Goal: Answer question/provide support

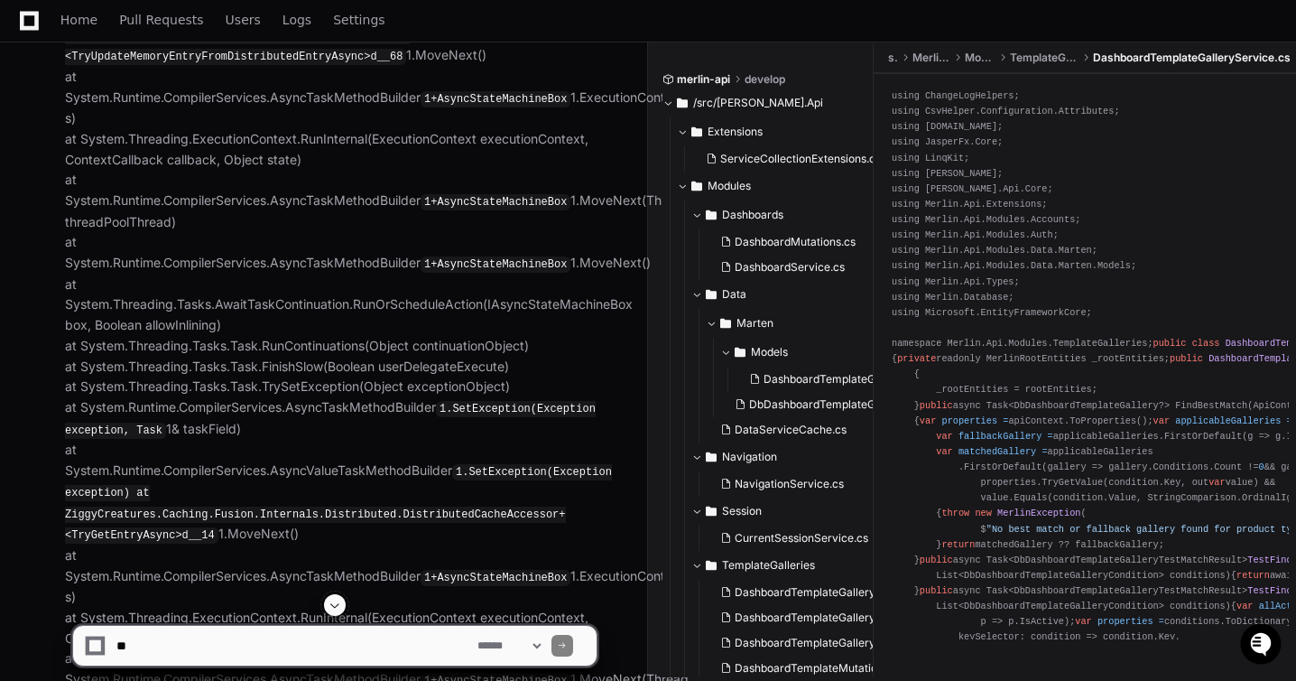
scroll to position [6111, 0]
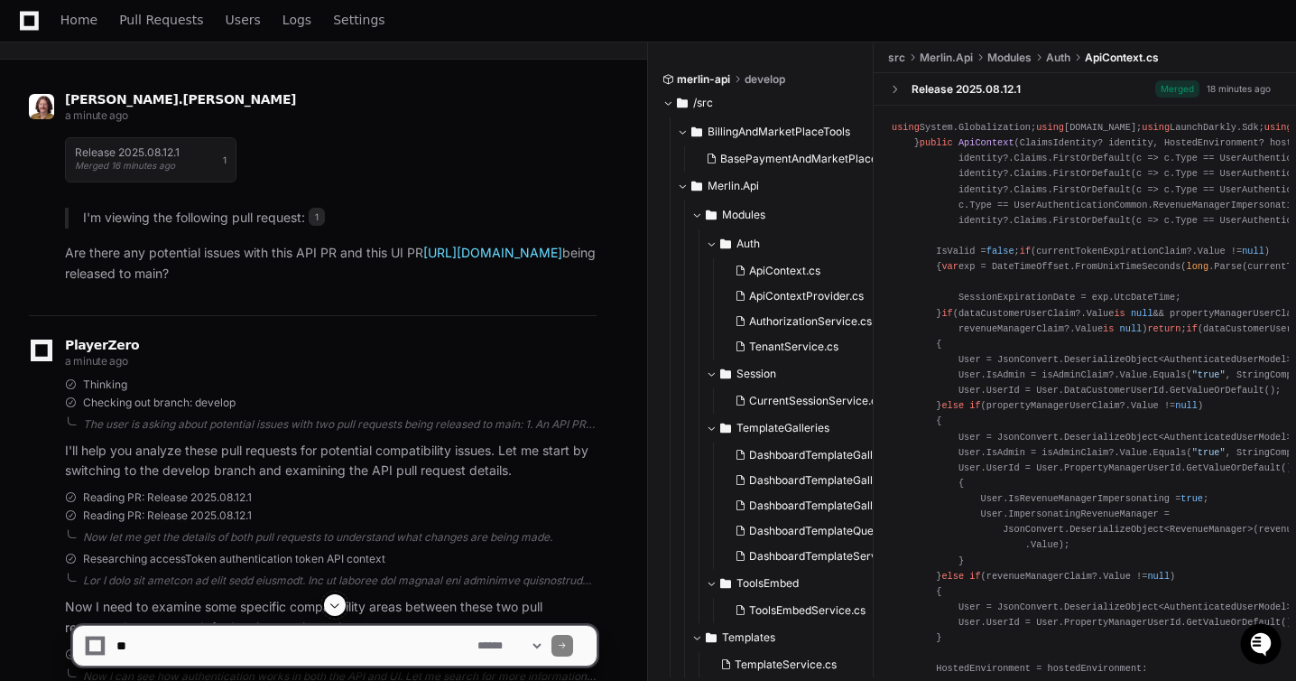
scroll to position [136, 0]
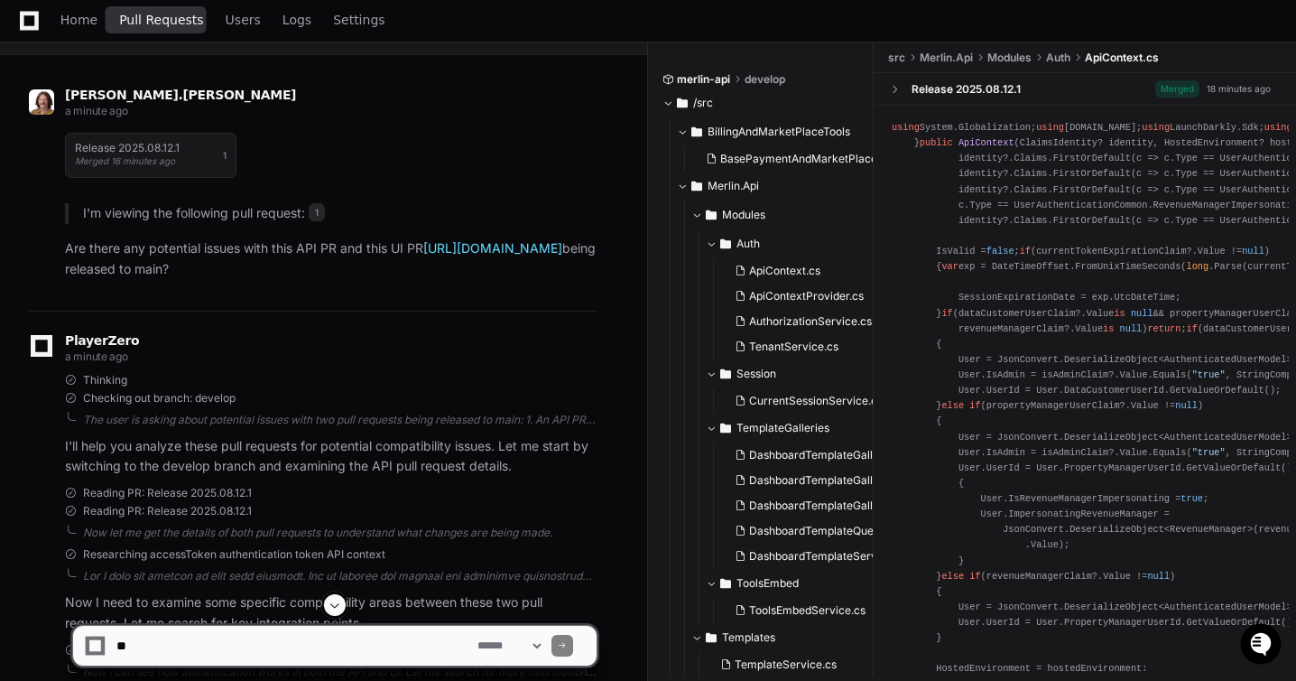
click at [173, 28] on link "Pull Requests" at bounding box center [161, 21] width 84 height 42
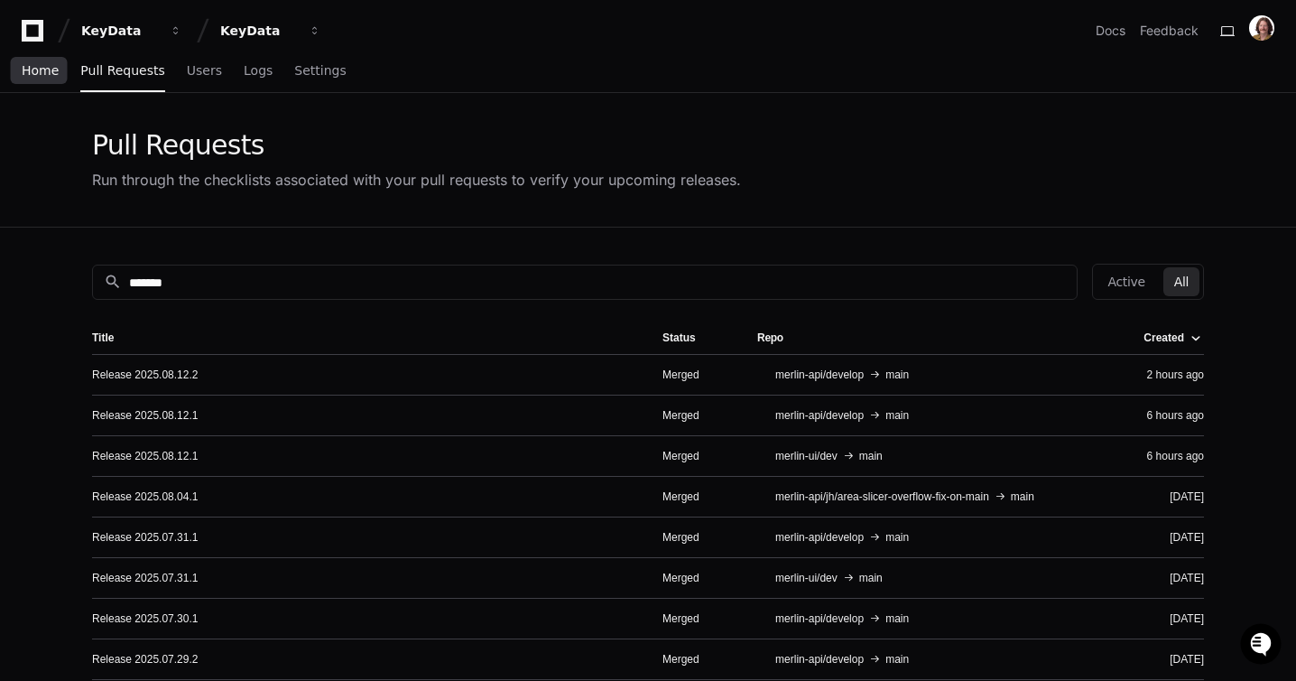
click at [51, 74] on span "Home" at bounding box center [40, 70] width 37 height 11
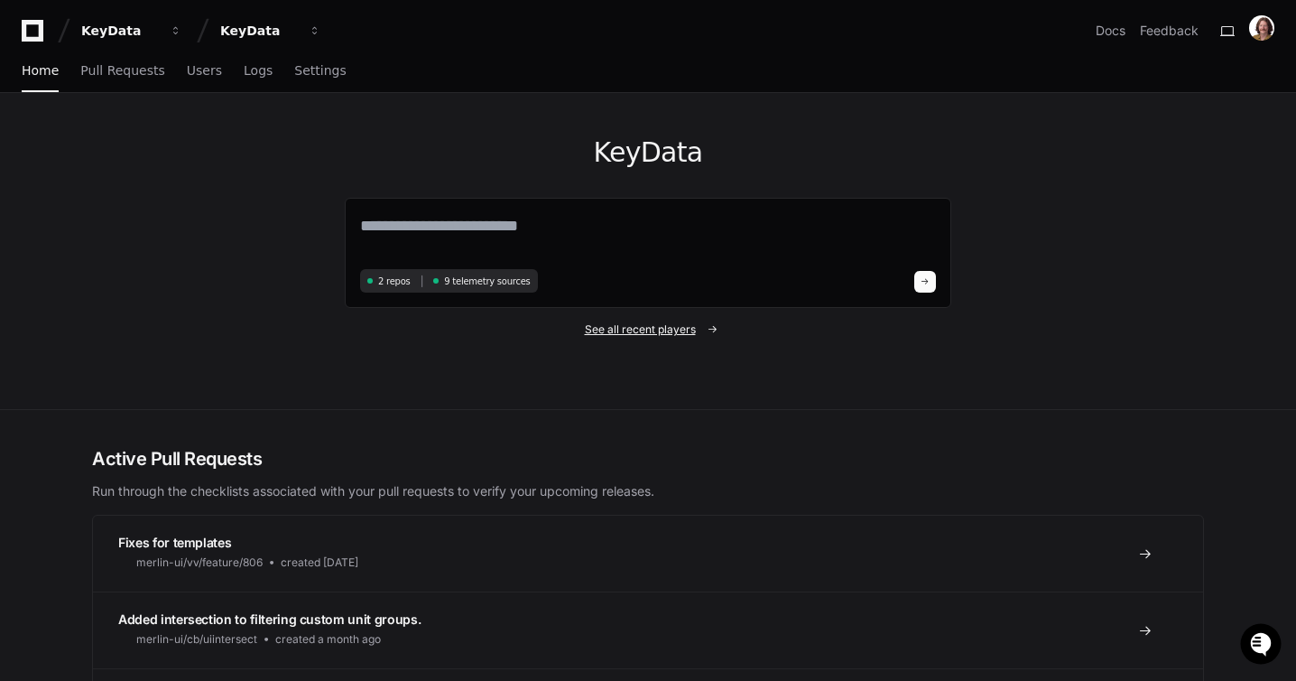
click at [667, 334] on span "See all recent players" at bounding box center [640, 329] width 111 height 14
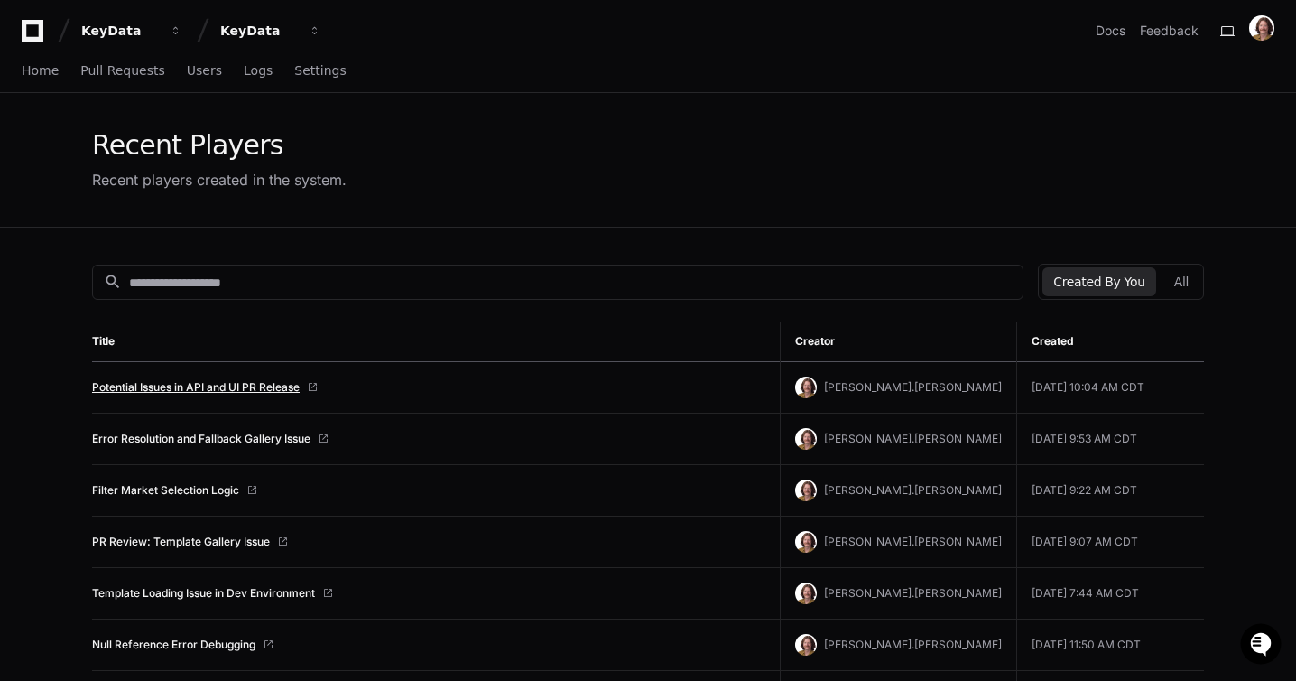
click at [240, 388] on link "Potential Issues in API and UI PR Release" at bounding box center [196, 387] width 208 height 14
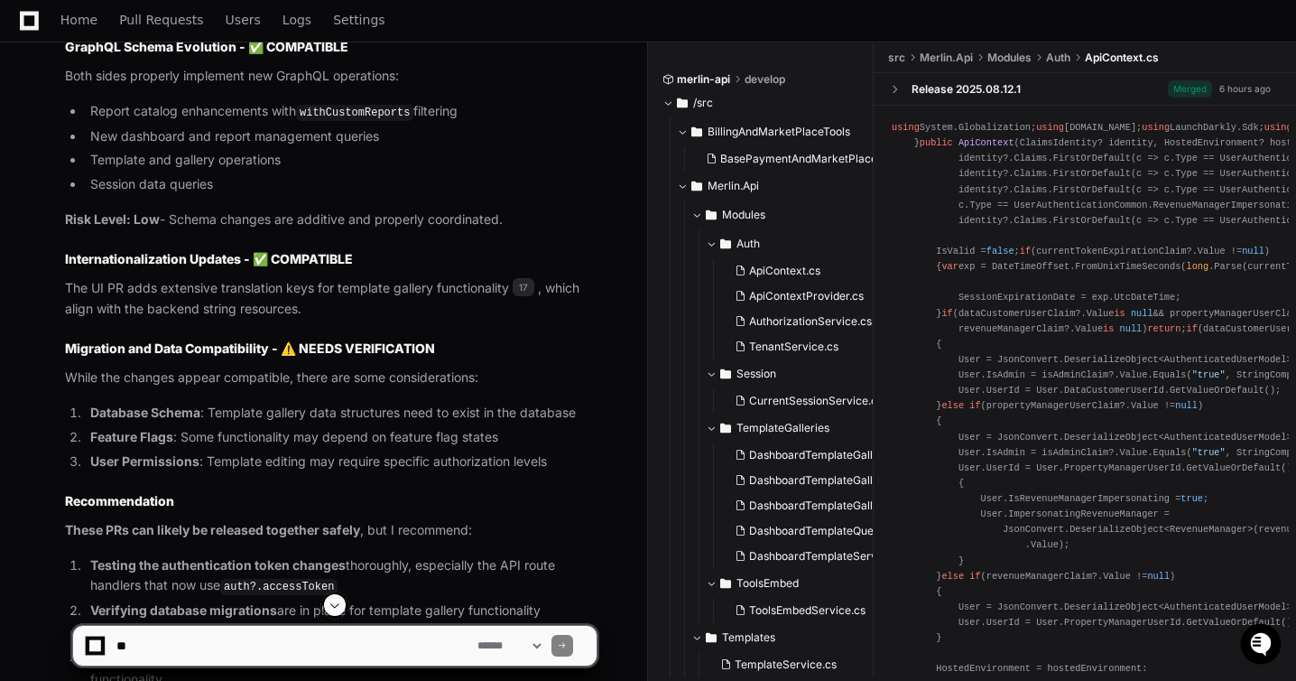
scroll to position [2349, 0]
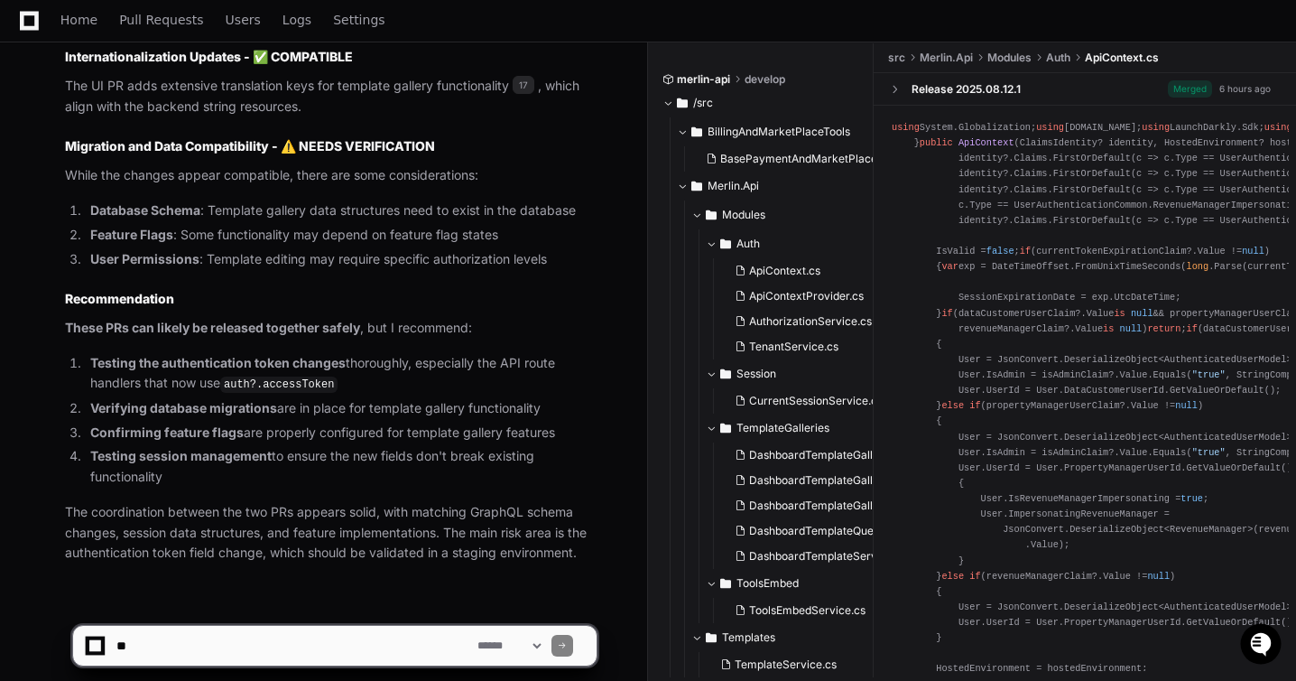
click at [366, 654] on textarea at bounding box center [293, 646] width 361 height 40
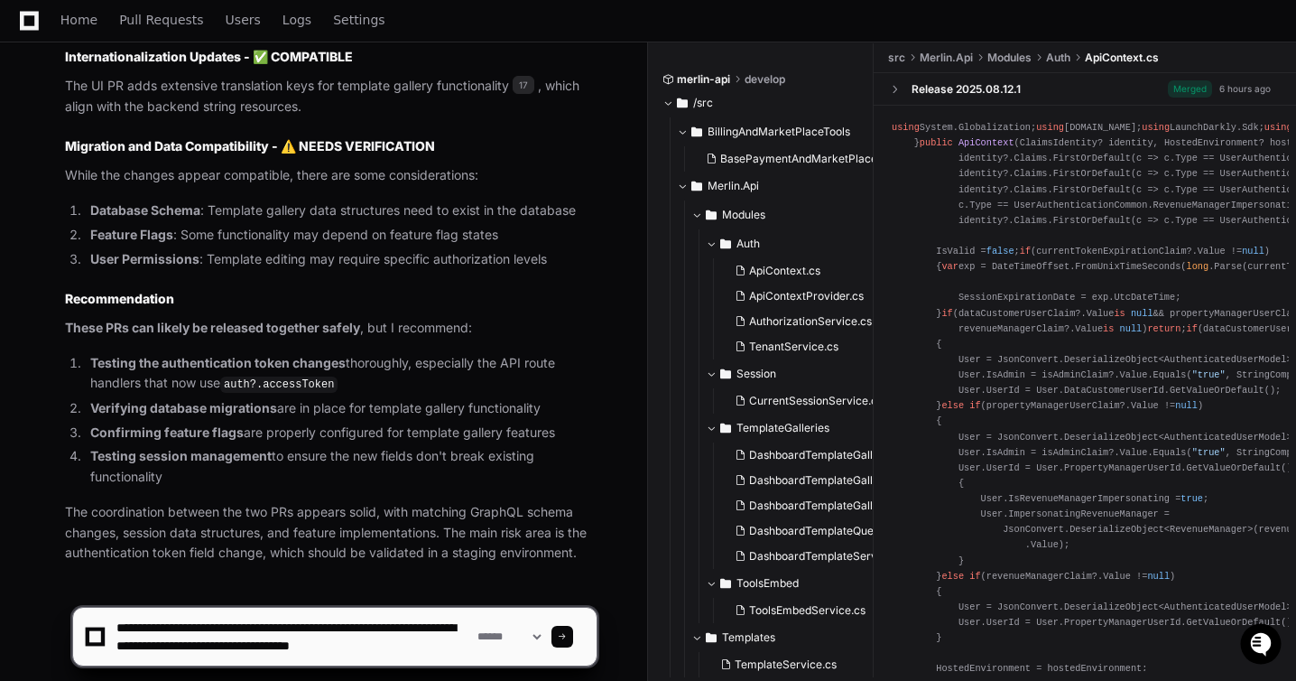
scroll to position [5, 0]
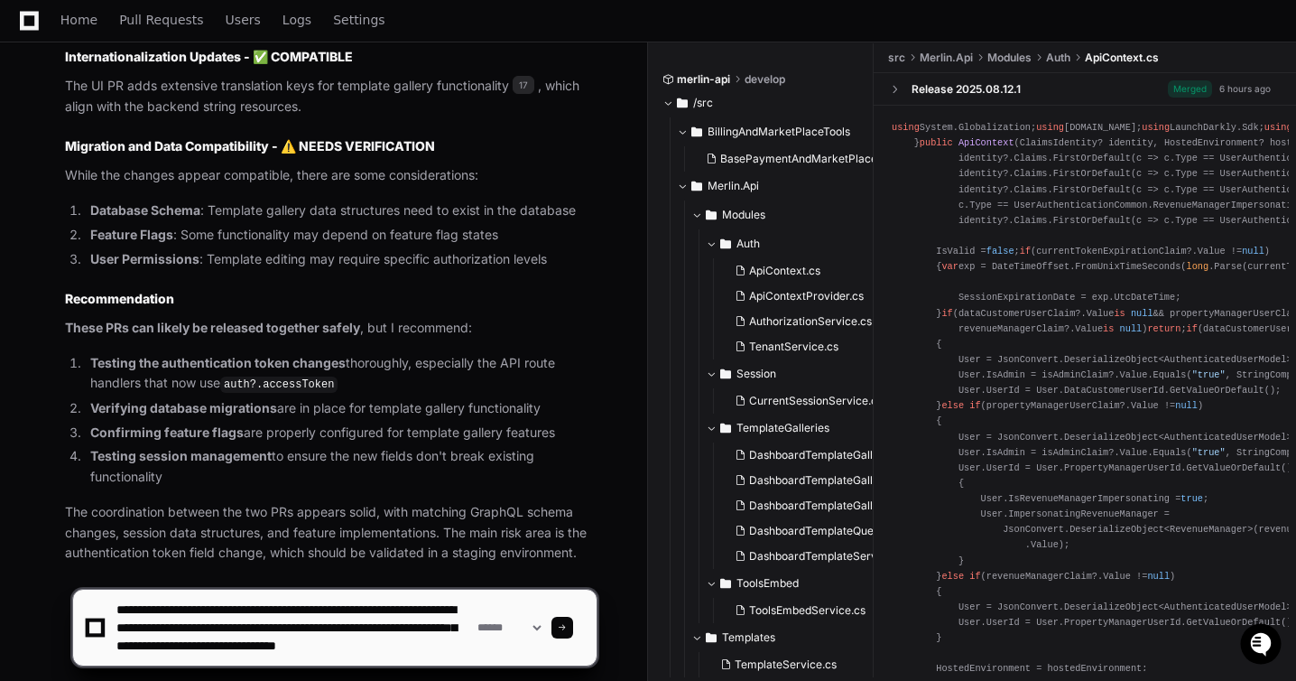
type textarea "**********"
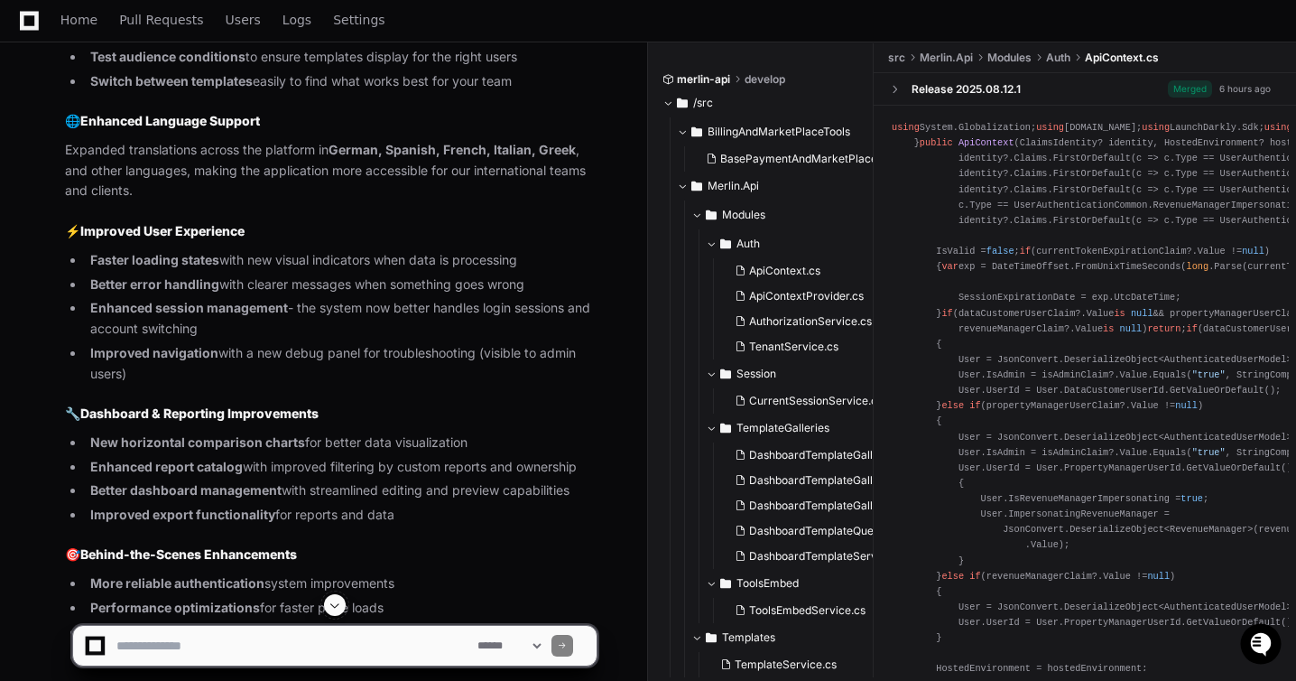
scroll to position [3334, 0]
